Goal: Communication & Community: Ask a question

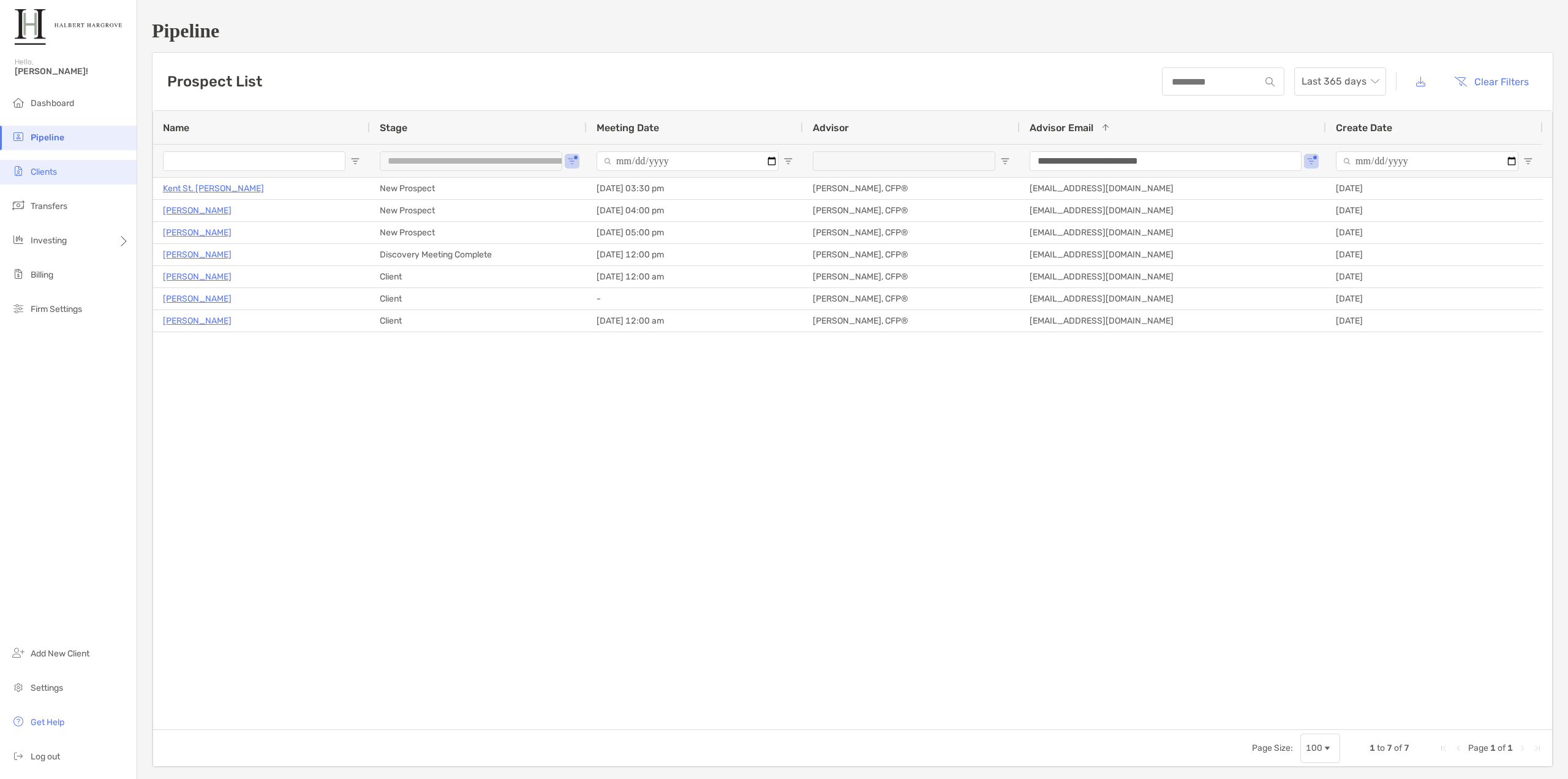
click at [44, 173] on span "Clients" at bounding box center [44, 172] width 26 height 10
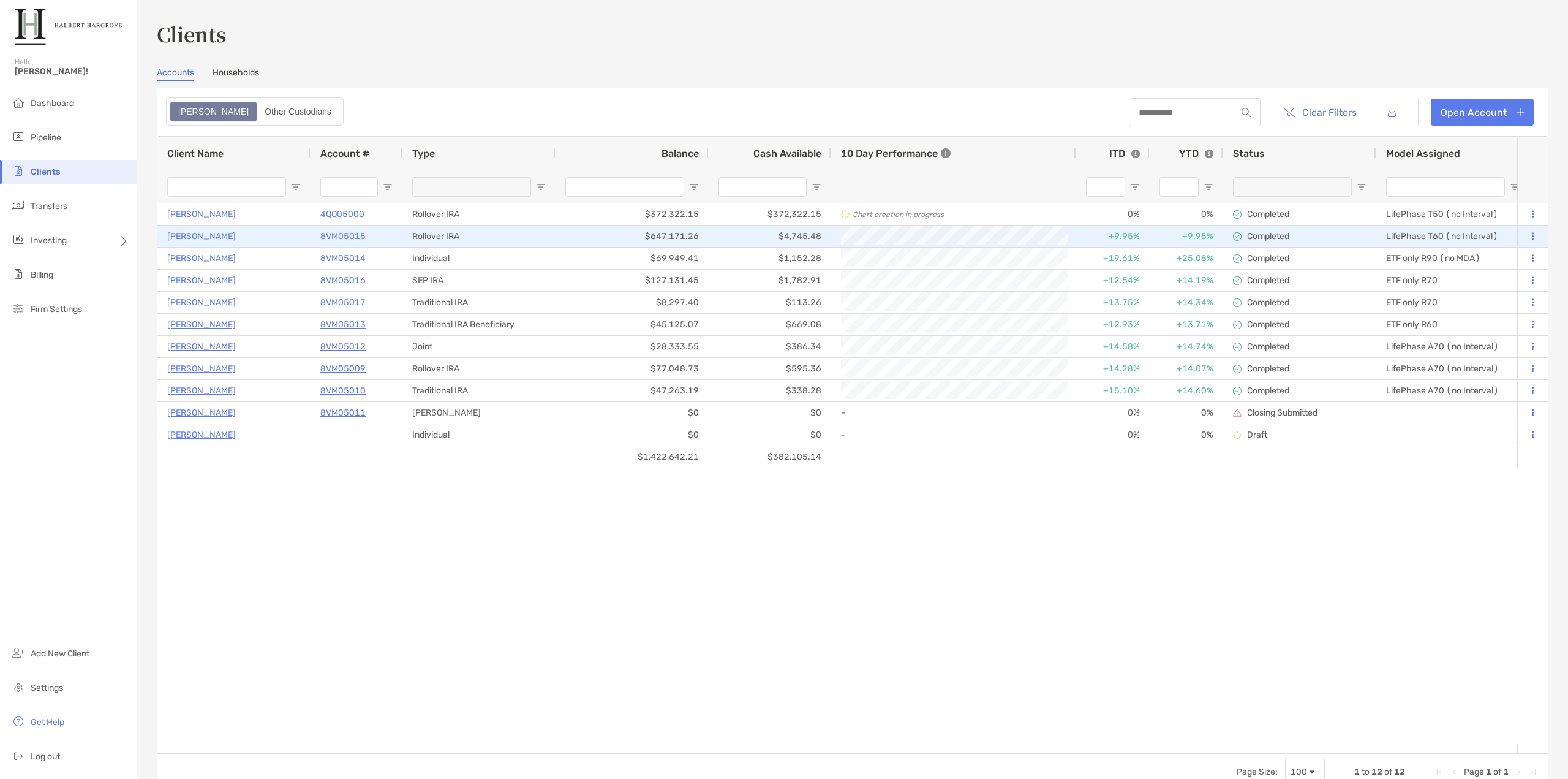
click at [344, 235] on p "8VM05015" at bounding box center [343, 236] width 45 height 15
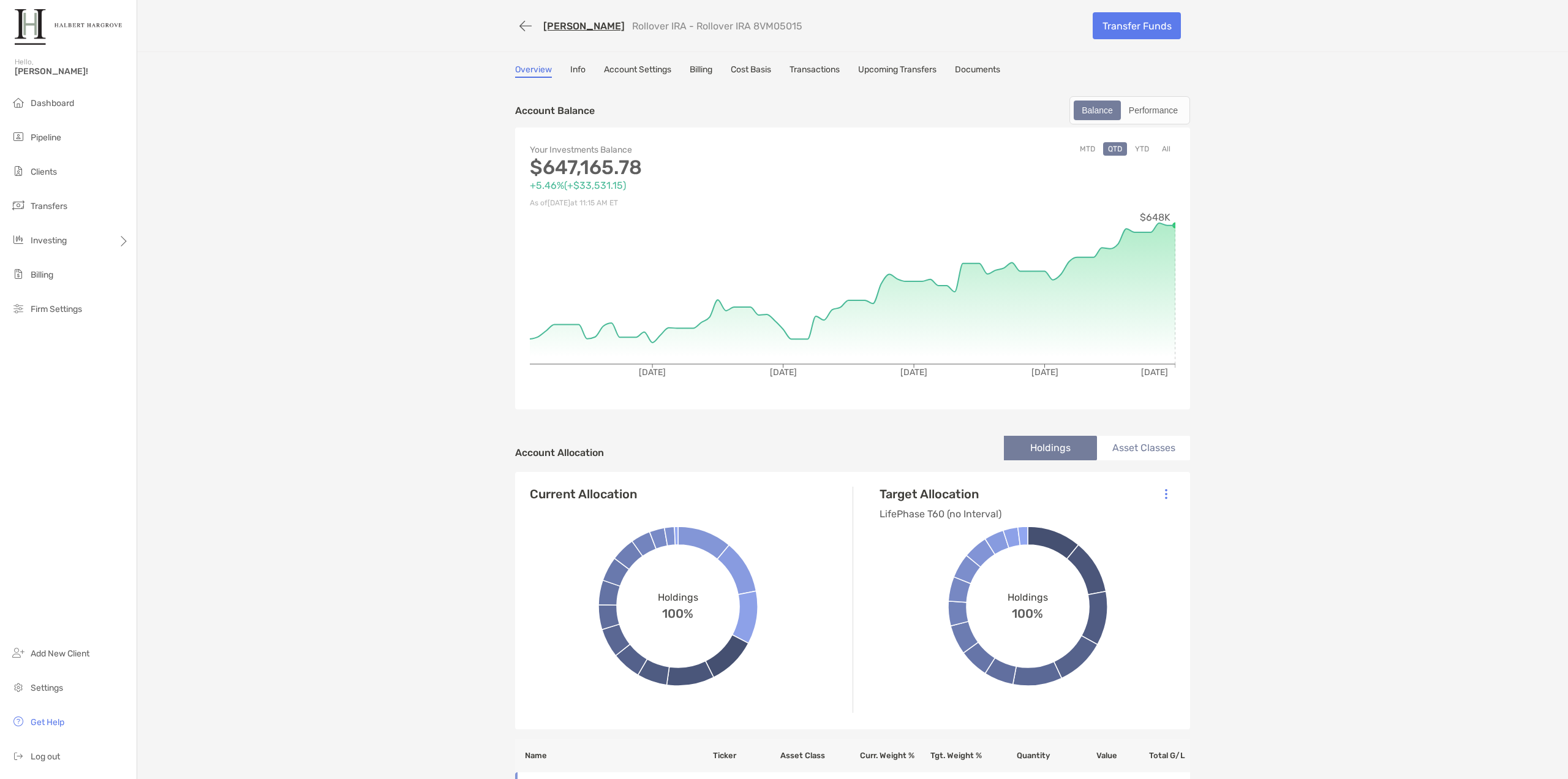
click at [1140, 146] on button "YTD" at bounding box center [1142, 149] width 24 height 14
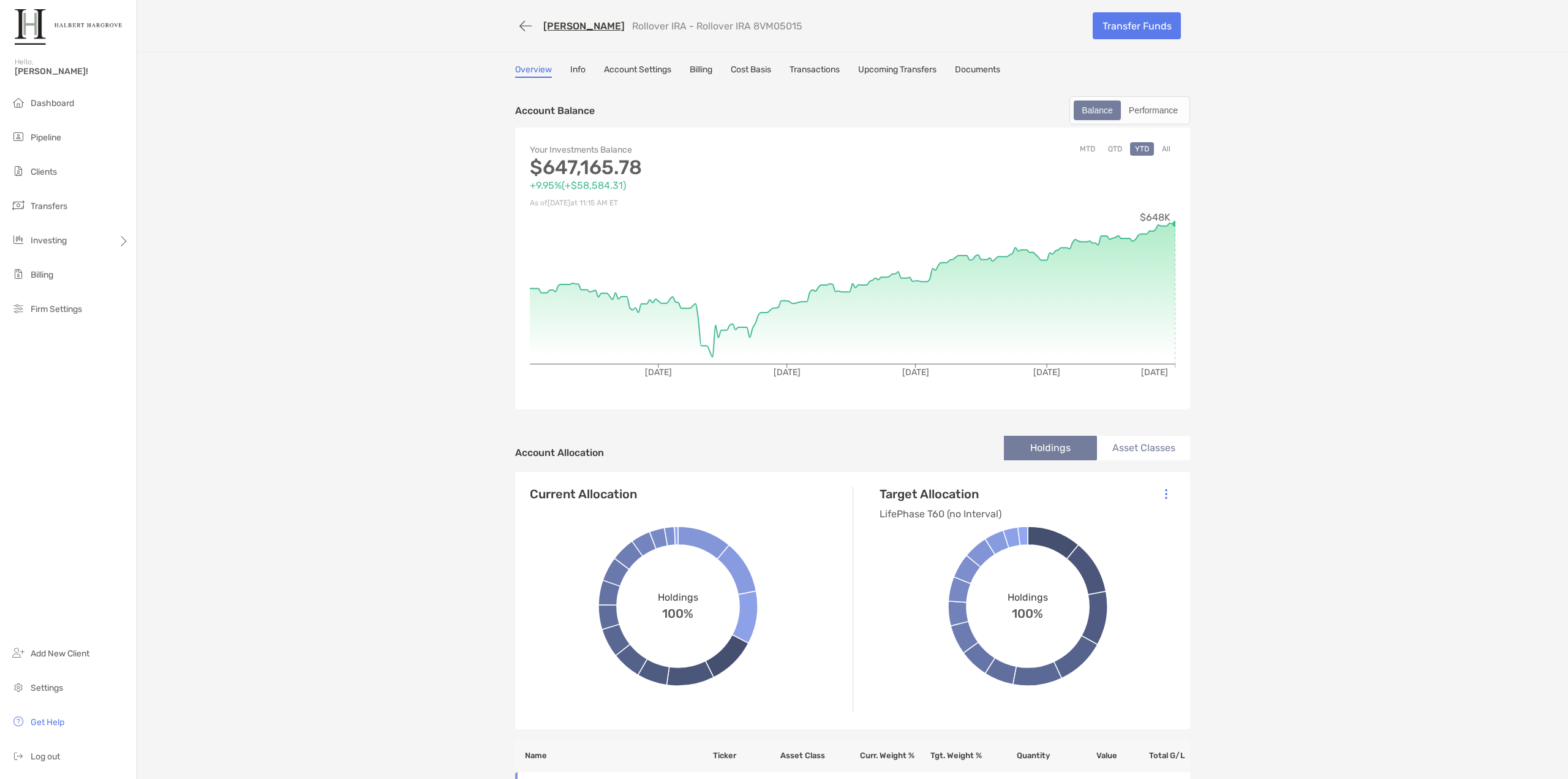
click at [721, 111] on div "Account Balance Balance Performance" at bounding box center [853, 110] width 675 height 28
click at [802, 67] on link "Transactions" at bounding box center [814, 71] width 50 height 14
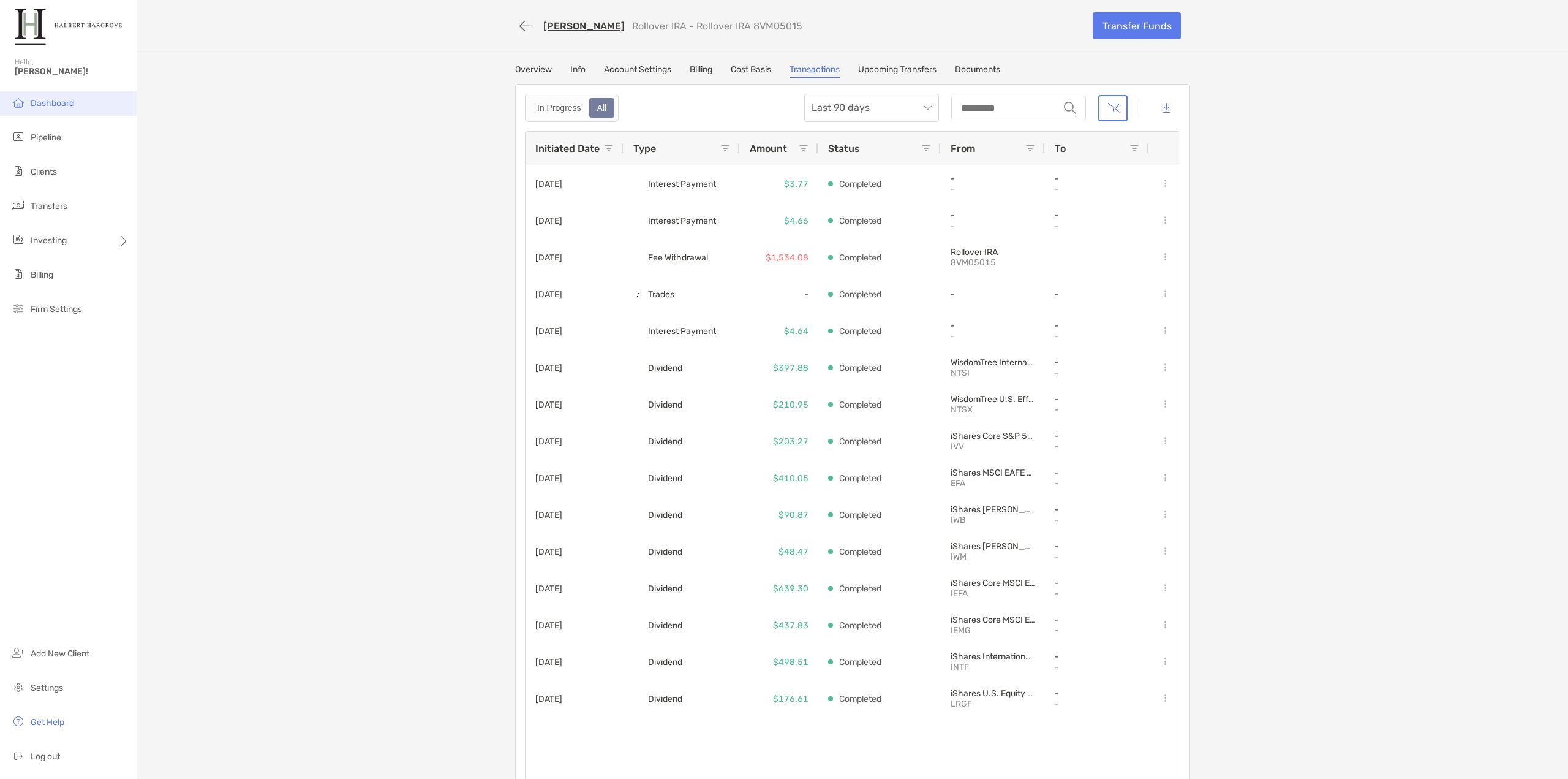
click at [57, 104] on span "Dashboard" at bounding box center [53, 103] width 44 height 10
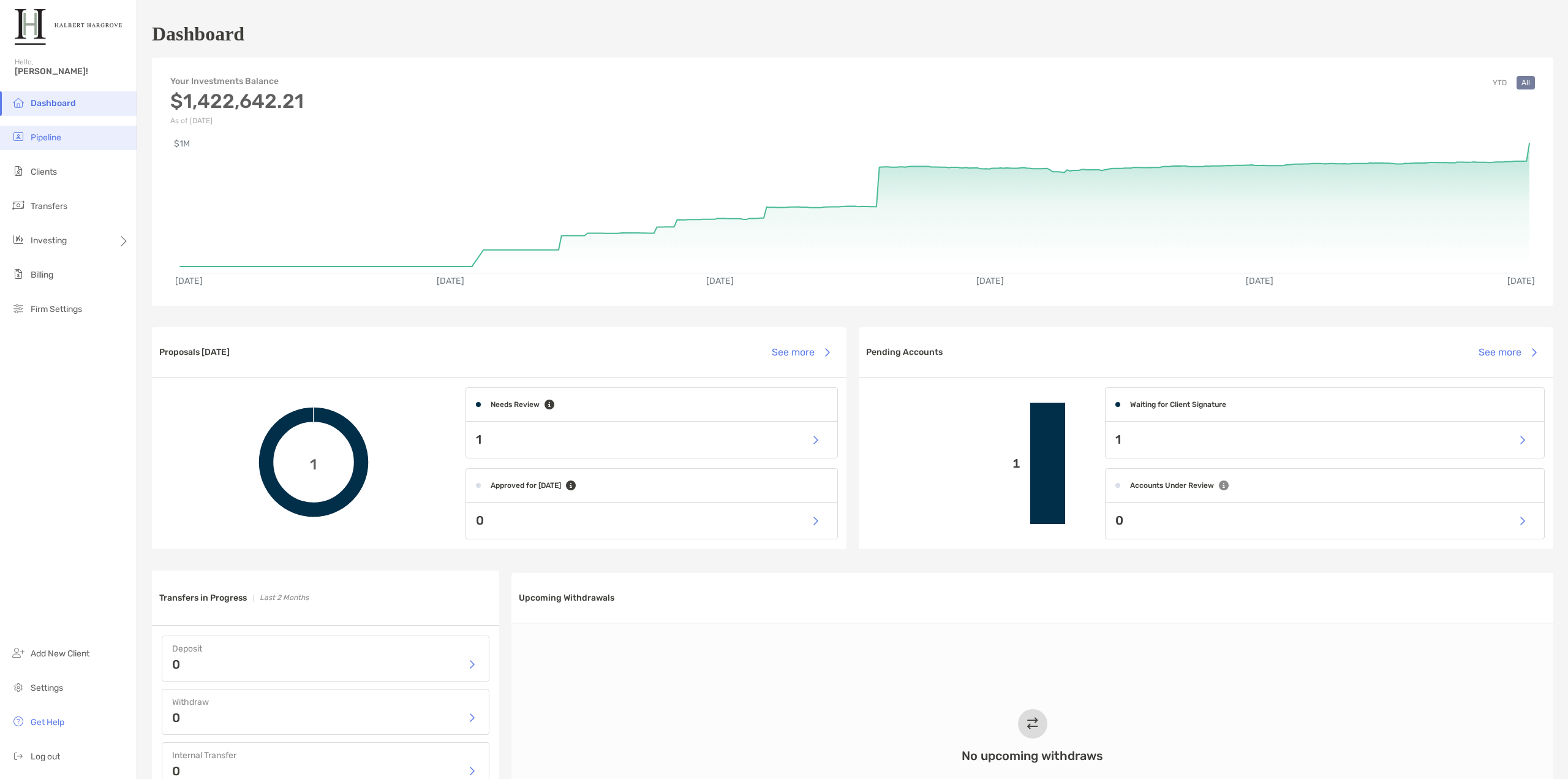
click at [70, 143] on li "Pipeline" at bounding box center [68, 137] width 137 height 25
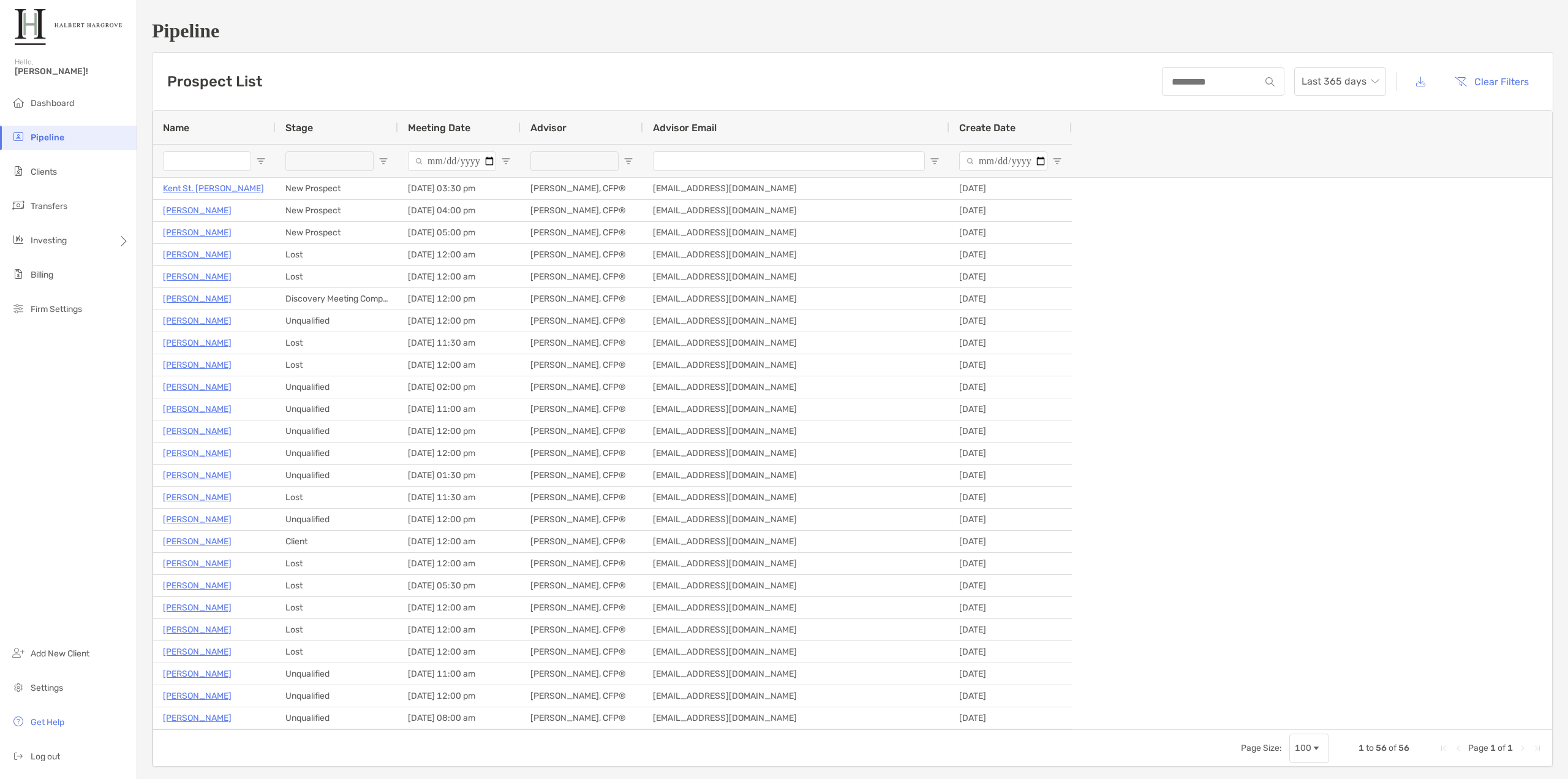
type input "**********"
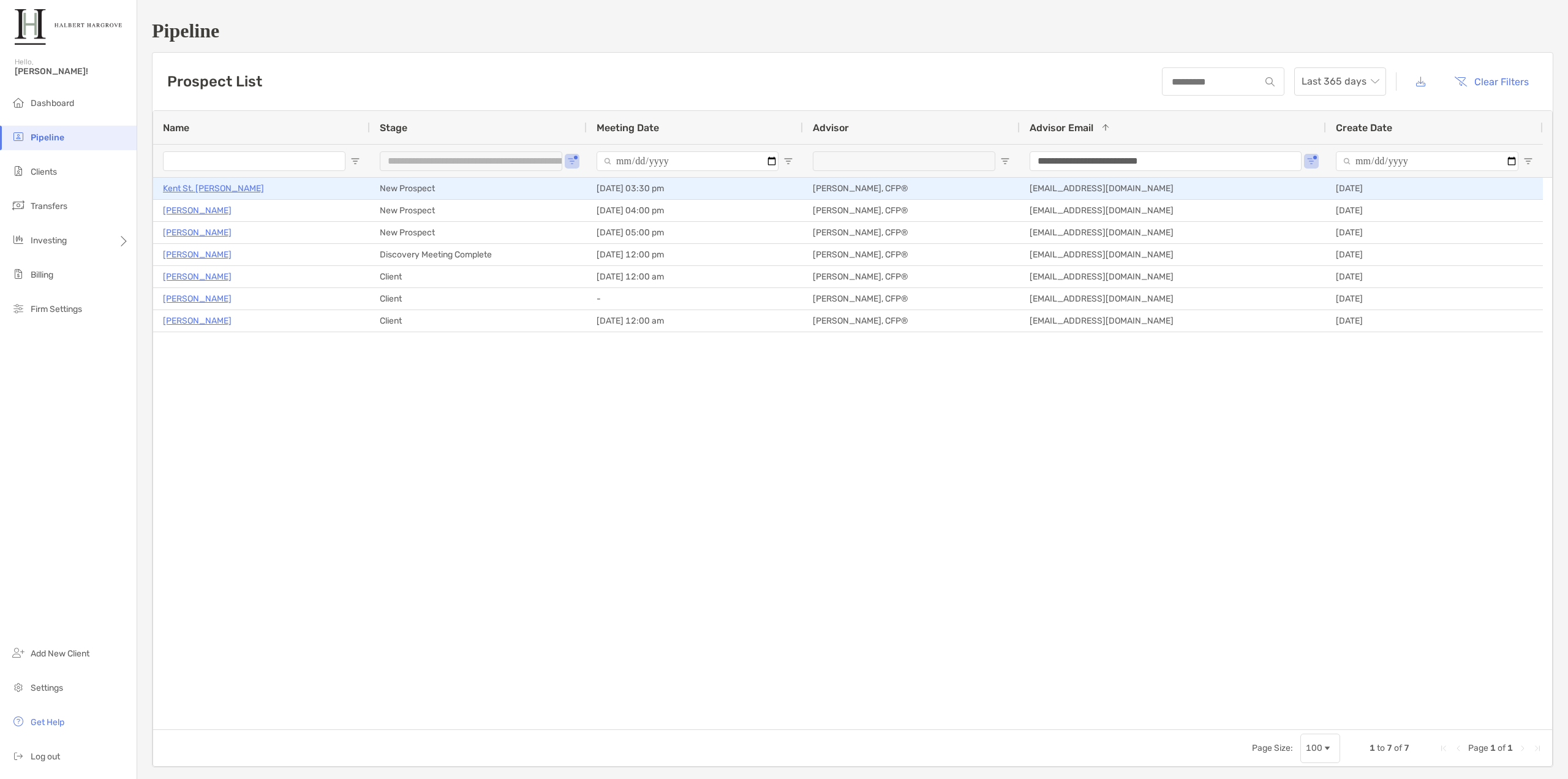
click at [191, 188] on p "Kent St. [PERSON_NAME]" at bounding box center [213, 188] width 101 height 15
click at [181, 186] on p "Kent St. [PERSON_NAME]" at bounding box center [213, 188] width 101 height 15
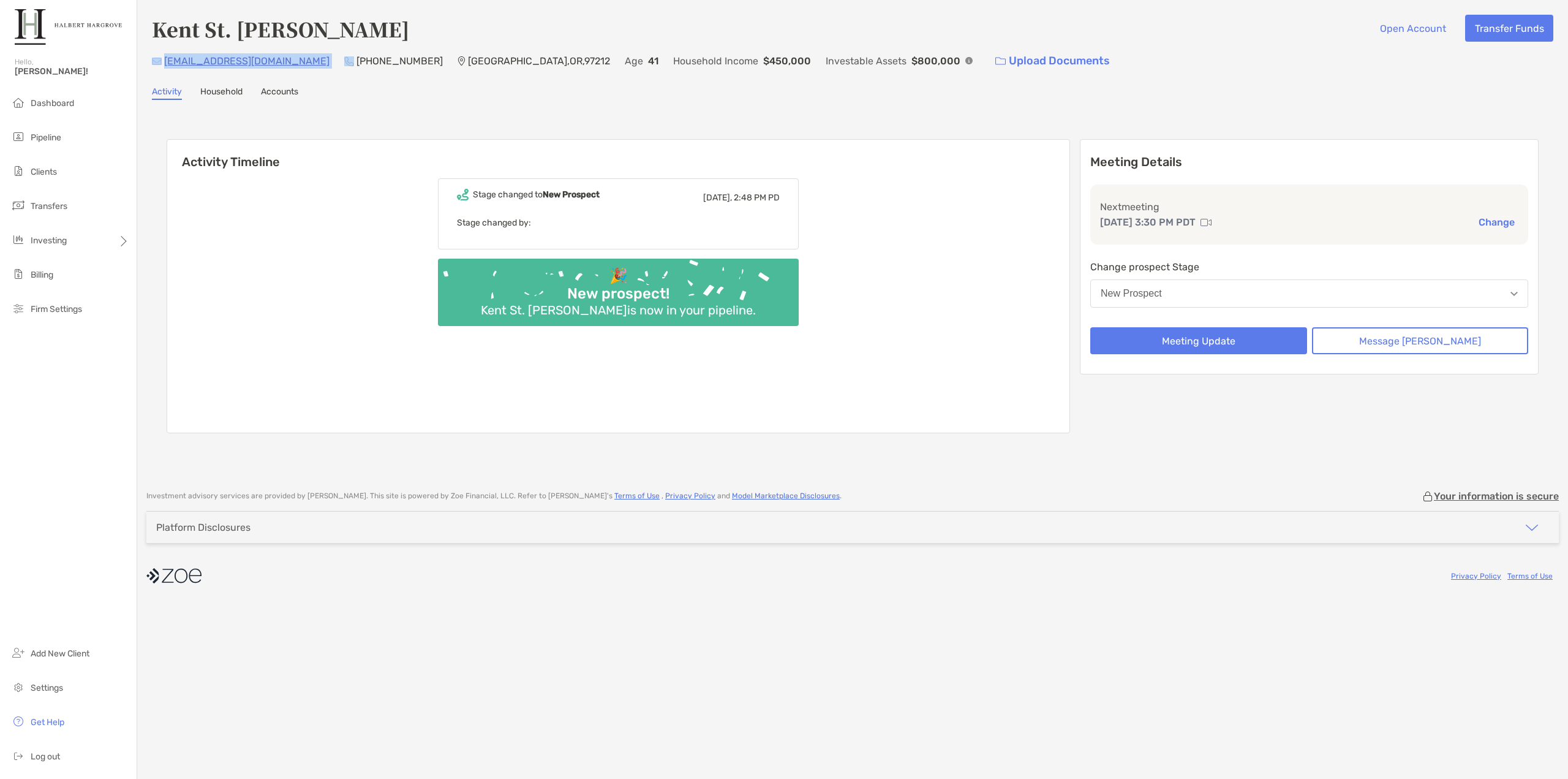
drag, startPoint x: 263, startPoint y: 58, endPoint x: 162, endPoint y: 64, distance: 101.2
click at [162, 64] on div "kentstjohn@gmail.com (971) 322-5006 Portland , OR , 97212 Age 41 Household Inco…" at bounding box center [852, 61] width 1401 height 26
click at [447, 127] on div "Activity Timeline Stage changed to New Prospect Yesterday, 2:48 PM PD Stage cha…" at bounding box center [853, 288] width 1372 height 321
click at [1425, 350] on button "Message [PERSON_NAME]" at bounding box center [1420, 340] width 217 height 27
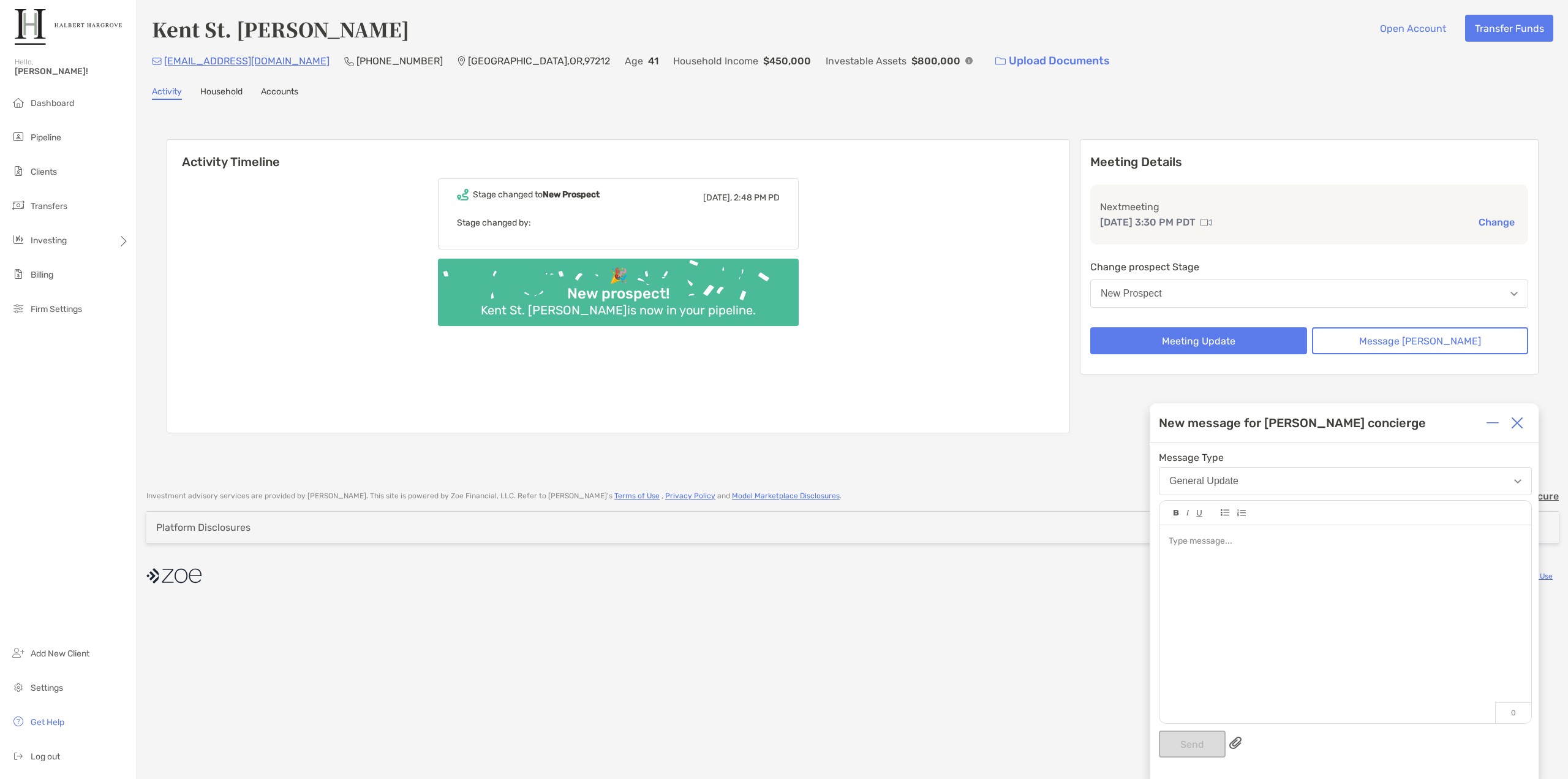
click at [1409, 595] on div at bounding box center [1346, 618] width 372 height 186
click at [1171, 744] on button "Send" at bounding box center [1192, 744] width 67 height 27
